Goal: Transaction & Acquisition: Download file/media

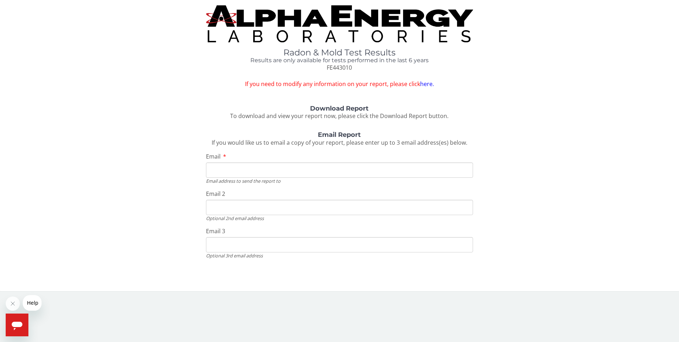
click at [617, 147] on div "Download Report To download and view your report now, please click the Download…" at bounding box center [339, 187] width 669 height 165
click at [426, 84] on link "here." at bounding box center [427, 84] width 14 height 8
